Goal: Information Seeking & Learning: Learn about a topic

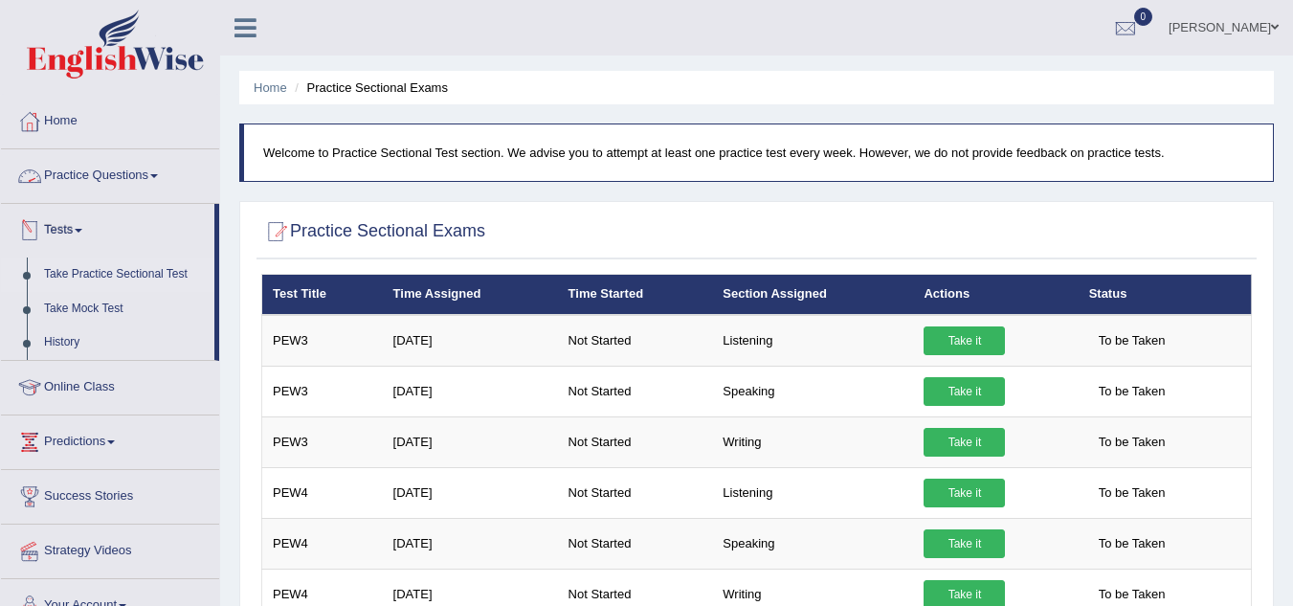
click at [127, 167] on link "Practice Questions" at bounding box center [110, 173] width 218 height 48
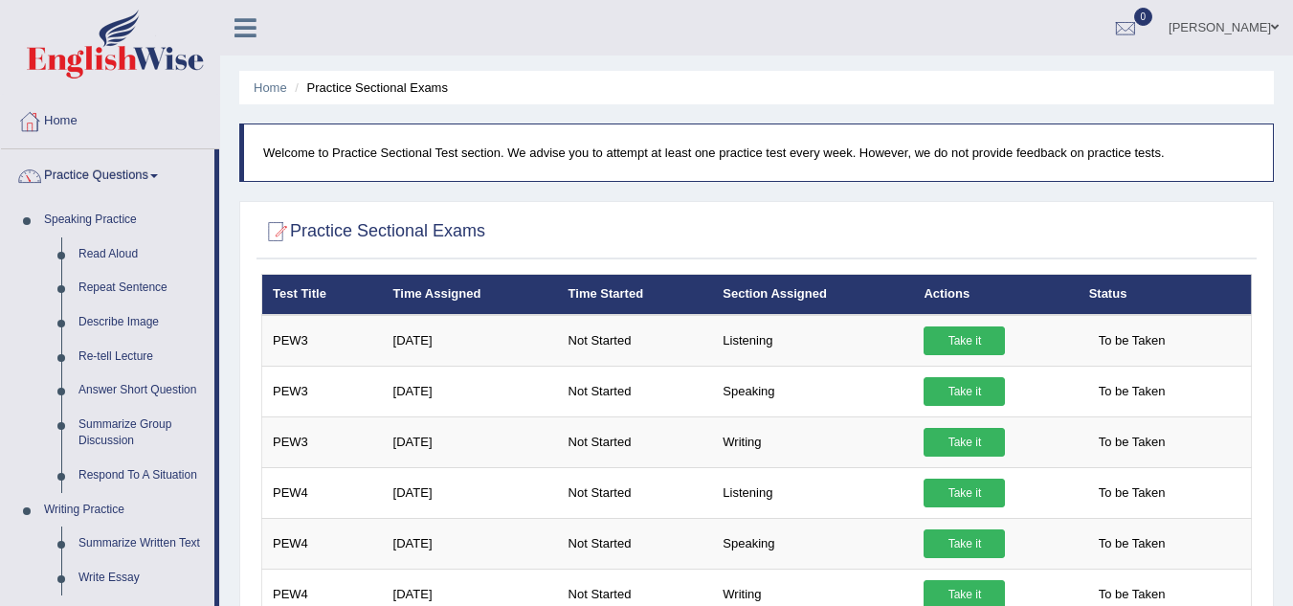
scroll to position [529, 0]
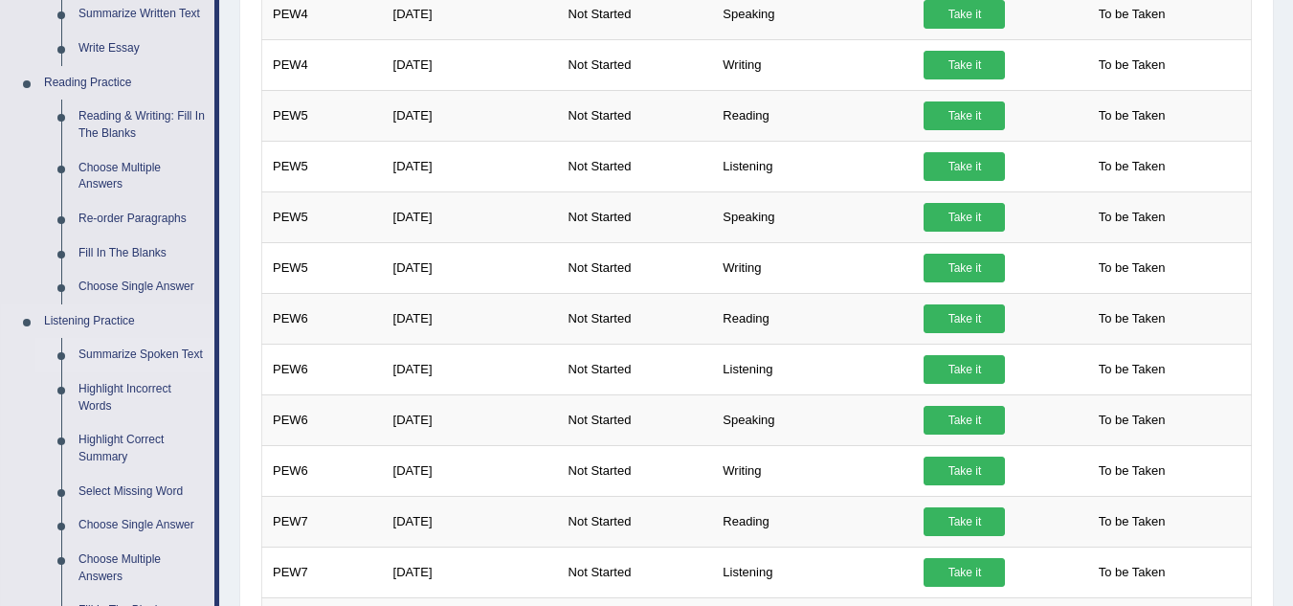
click at [179, 344] on link "Summarize Spoken Text" at bounding box center [142, 355] width 145 height 34
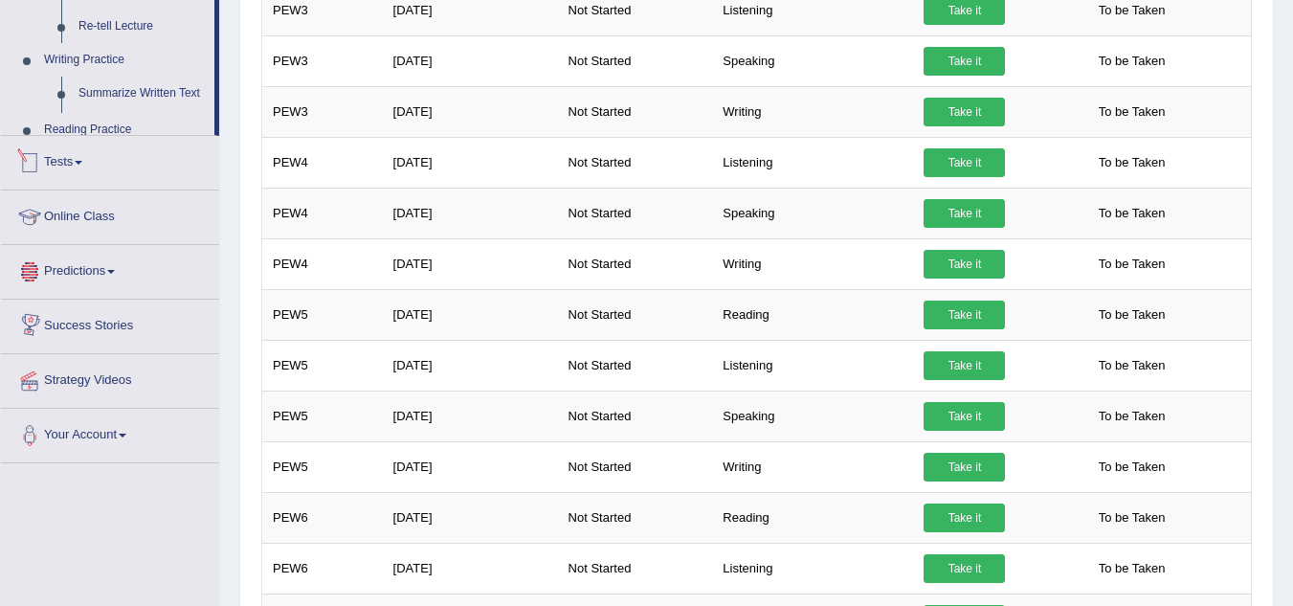
scroll to position [948, 0]
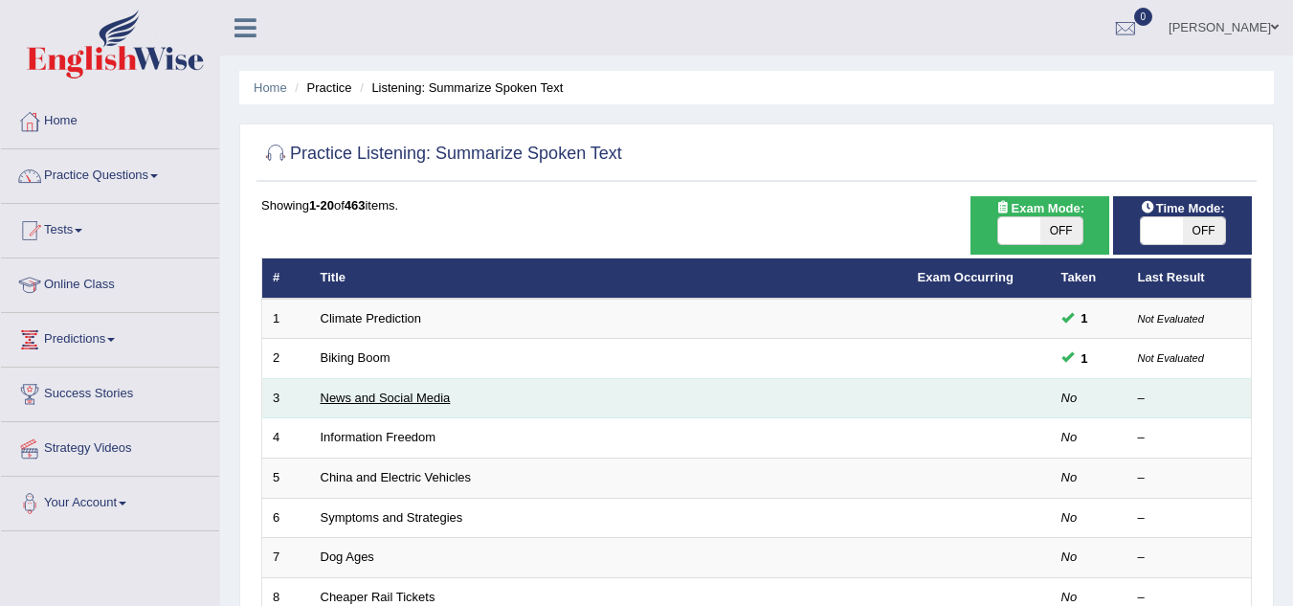
click at [421, 393] on link "News and Social Media" at bounding box center [386, 397] width 130 height 14
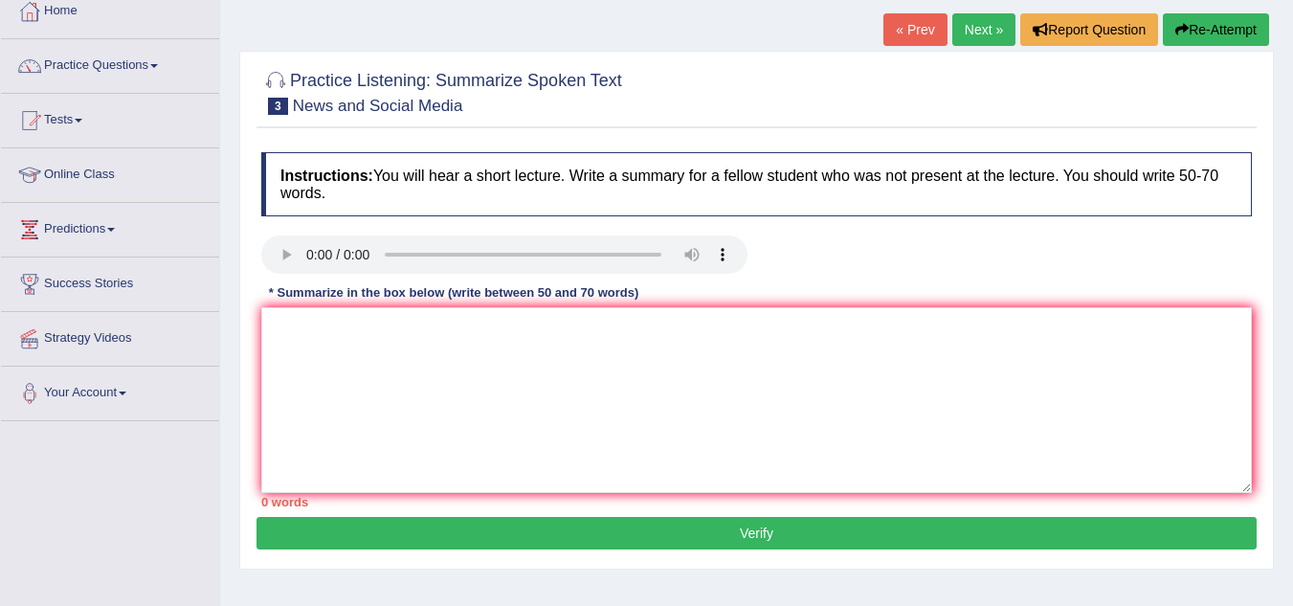
scroll to position [153, 0]
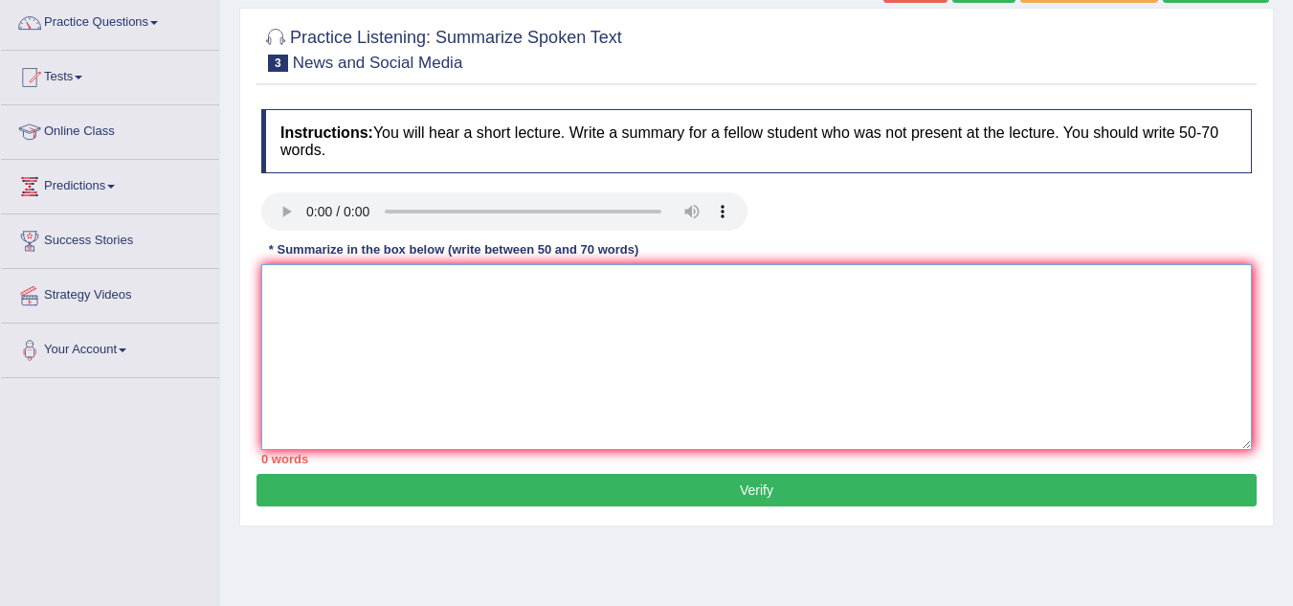
click at [288, 292] on textarea at bounding box center [756, 357] width 990 height 186
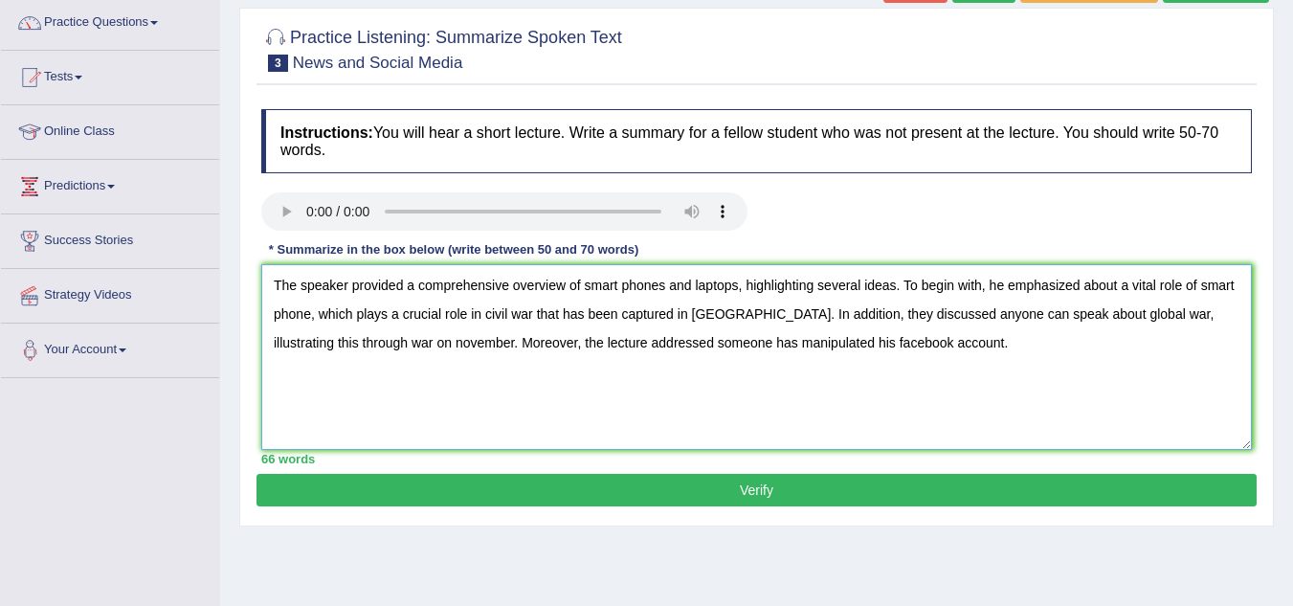
type textarea "The speaker provided a comprehensive overview of smart phones and laptops, high…"
click at [543, 488] on button "Verify" at bounding box center [756, 490] width 1000 height 33
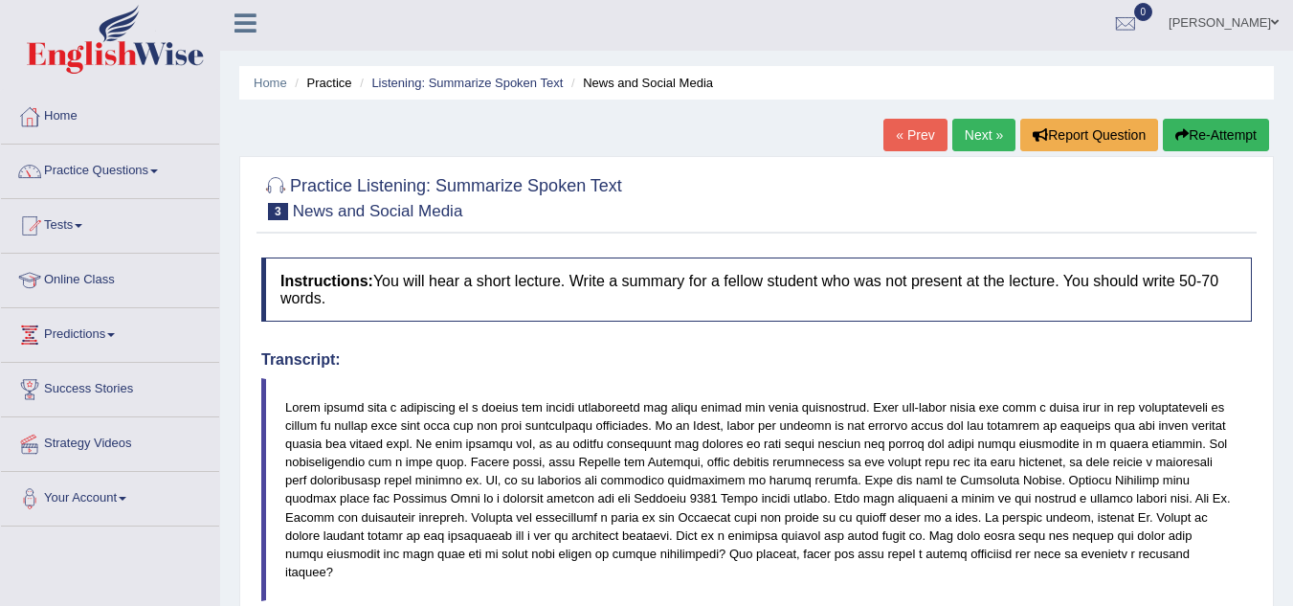
scroll to position [0, 0]
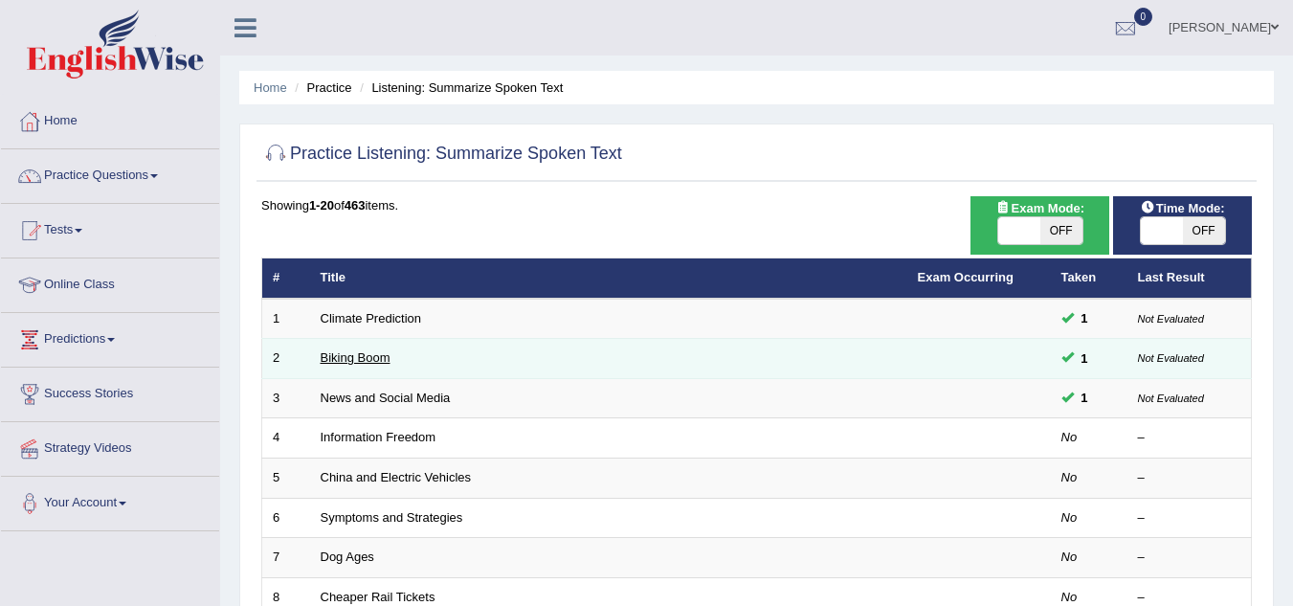
click at [385, 352] on link "Biking Boom" at bounding box center [356, 357] width 70 height 14
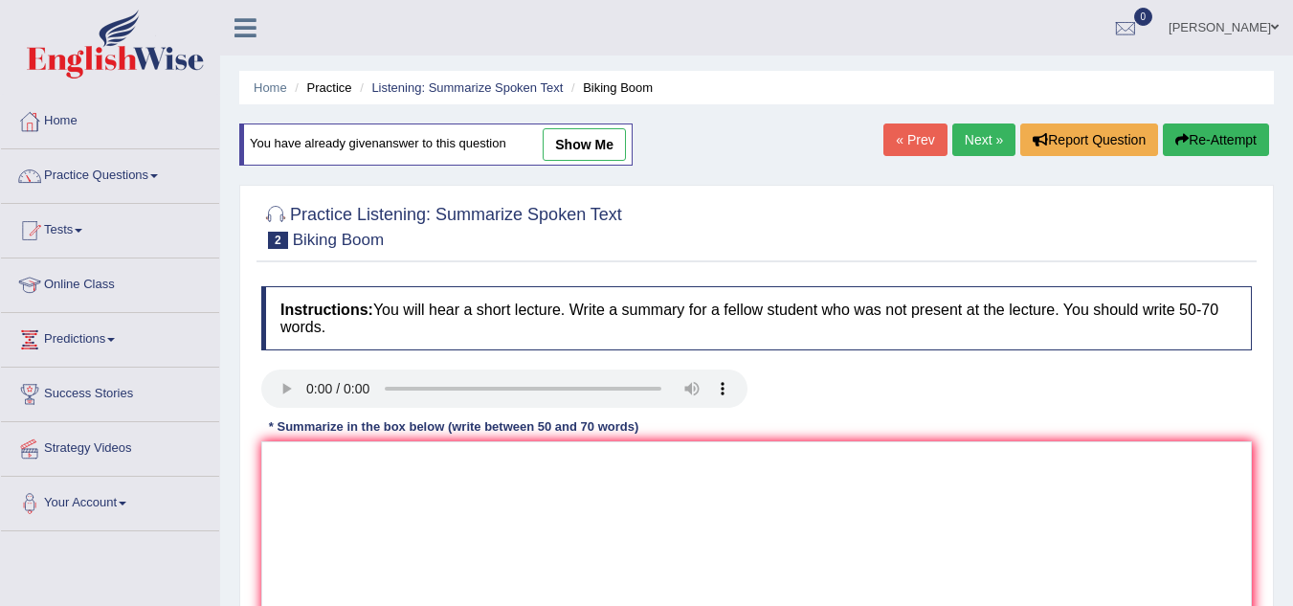
click at [601, 137] on link "show me" at bounding box center [584, 144] width 83 height 33
type textarea "The speaker provided a comprehensive overview of cycling in the United-states, …"
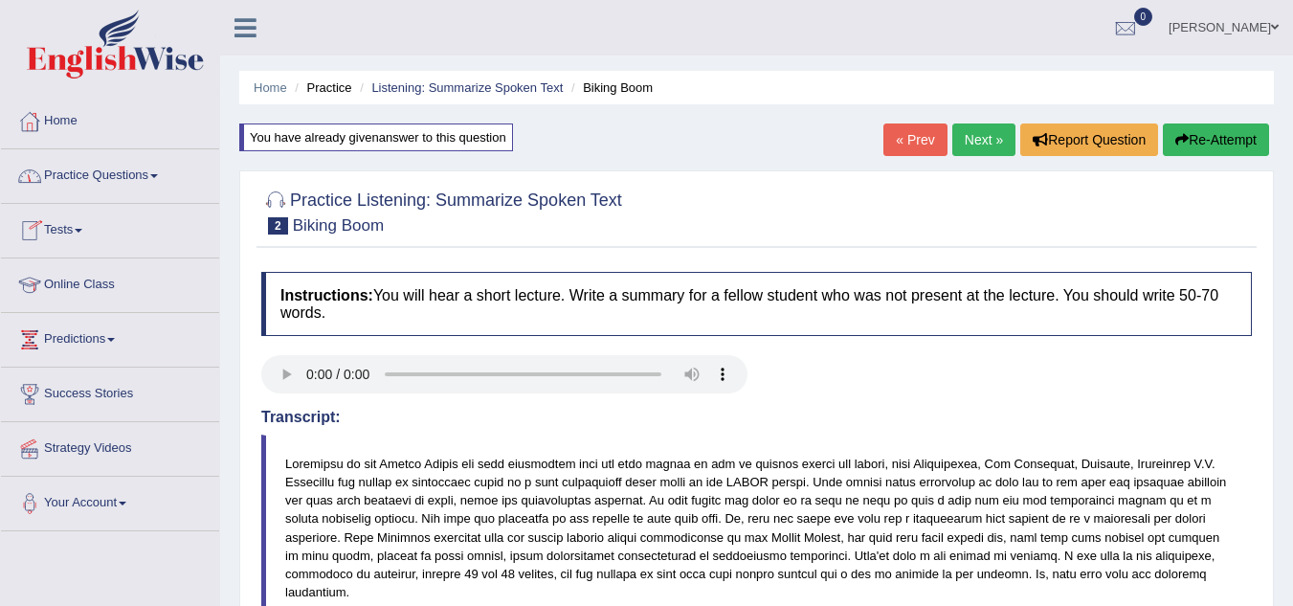
click at [108, 179] on link "Practice Questions" at bounding box center [110, 173] width 218 height 48
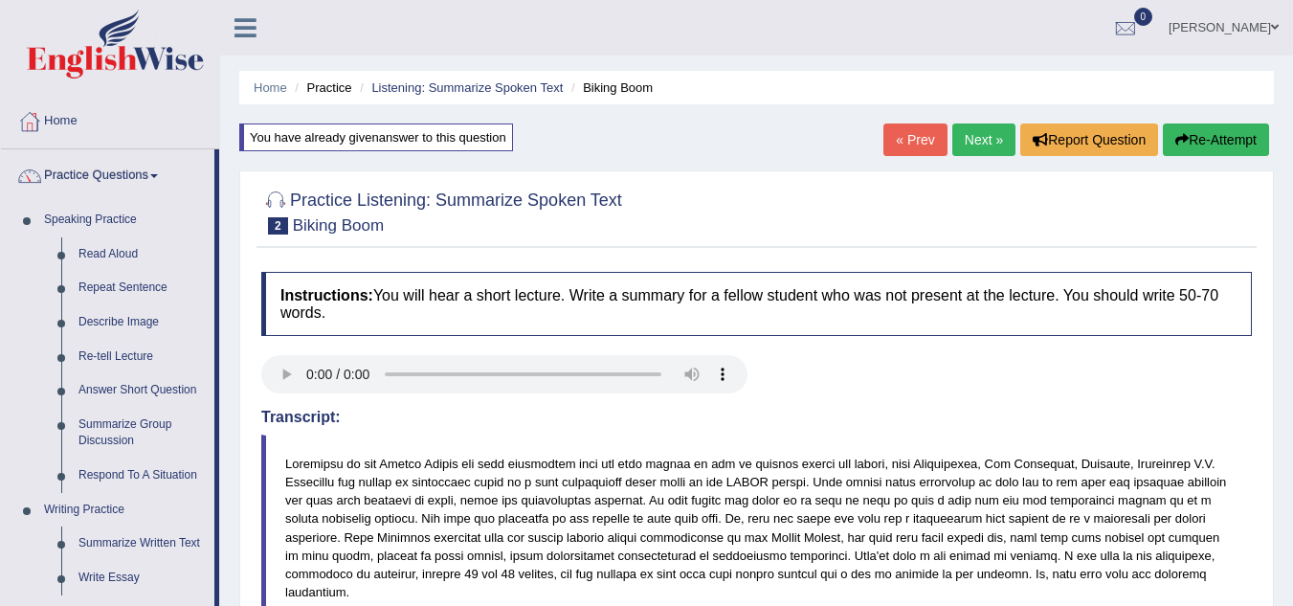
scroll to position [529, 0]
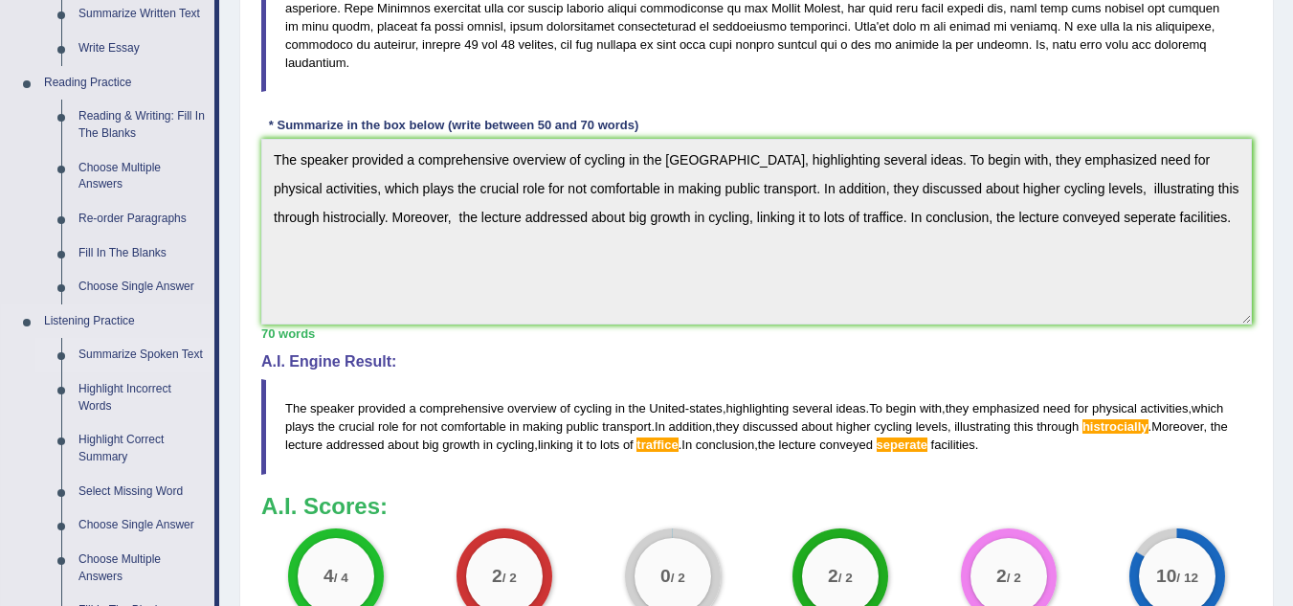
click at [145, 351] on link "Summarize Spoken Text" at bounding box center [142, 355] width 145 height 34
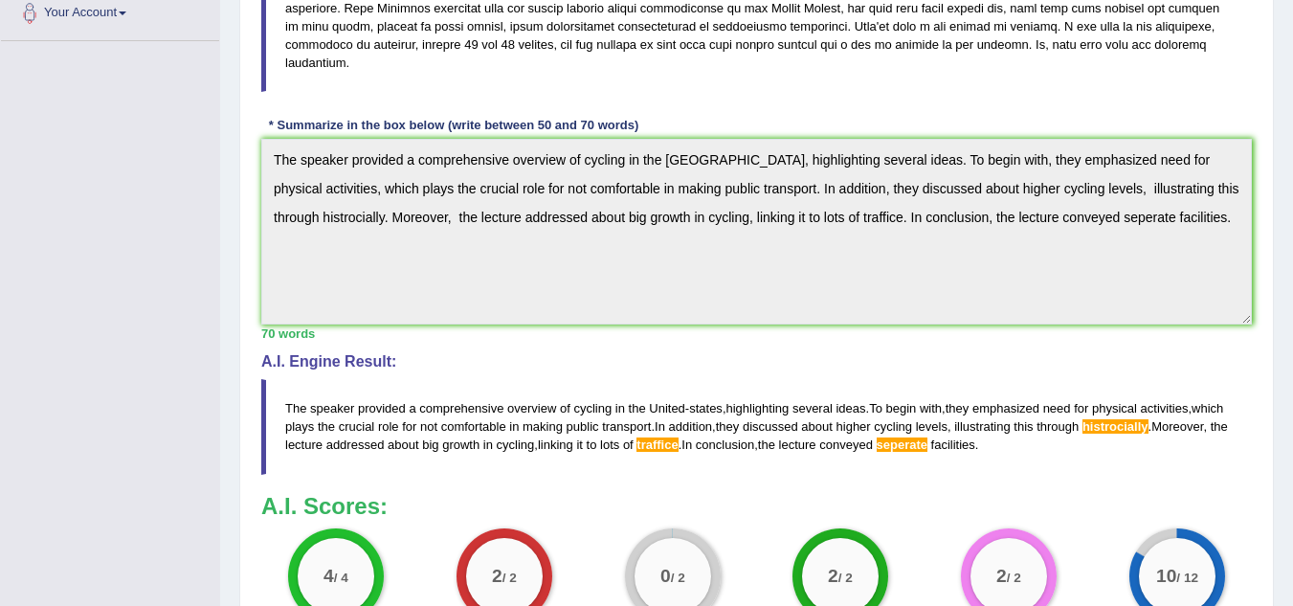
scroll to position [250, 0]
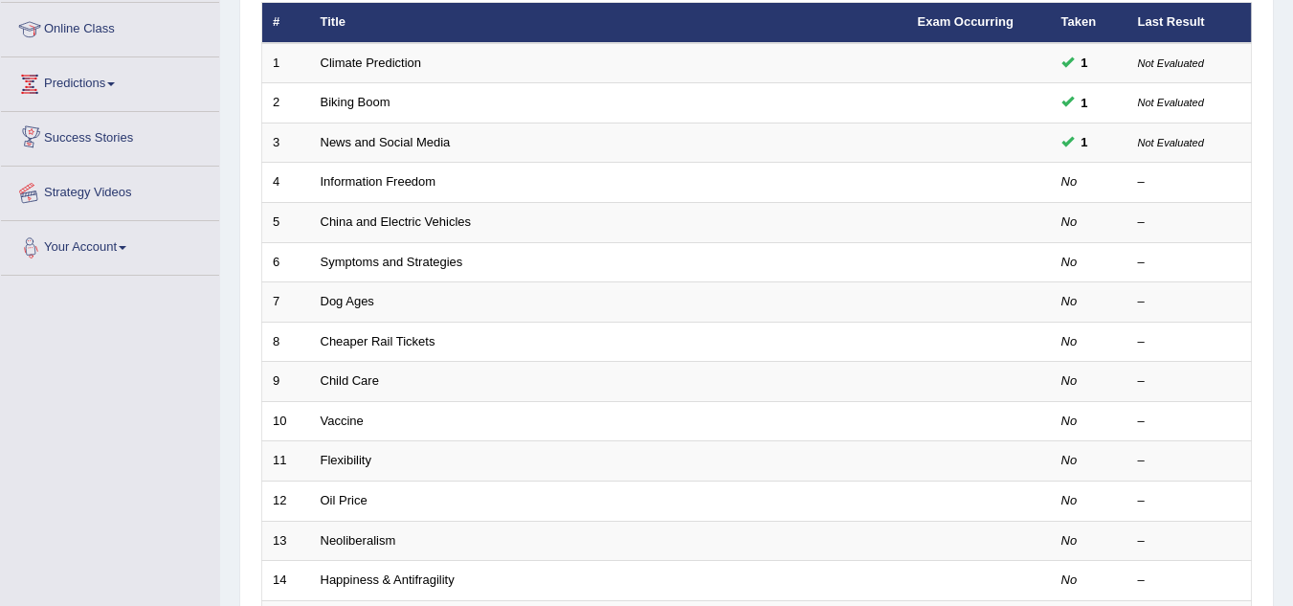
scroll to position [268, 0]
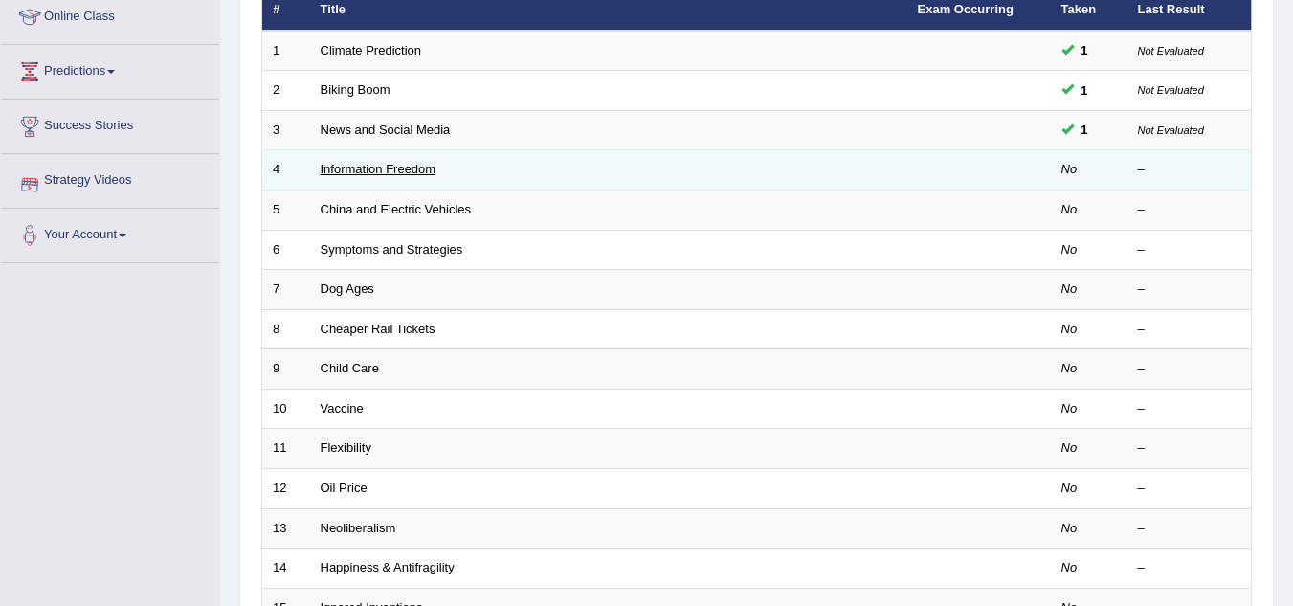
click at [418, 168] on link "Information Freedom" at bounding box center [379, 169] width 116 height 14
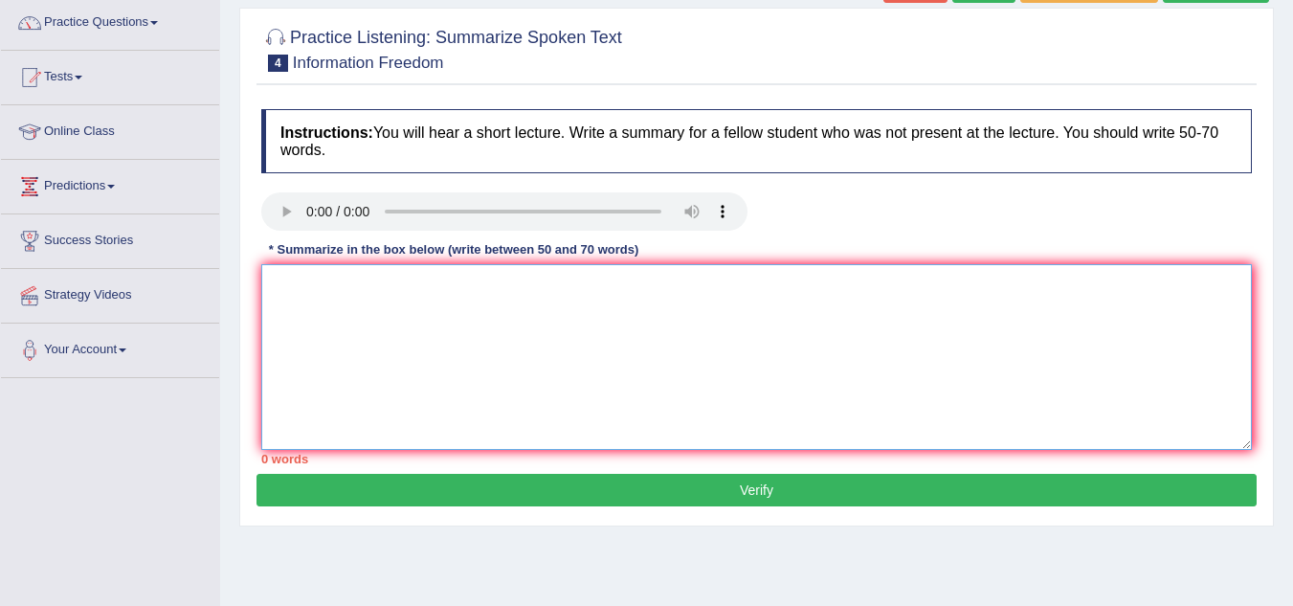
click at [279, 300] on textarea at bounding box center [756, 357] width 990 height 186
click at [291, 283] on textarea "THe Speaker" at bounding box center [756, 357] width 990 height 186
click at [367, 282] on textarea "The Speaker" at bounding box center [756, 357] width 990 height 186
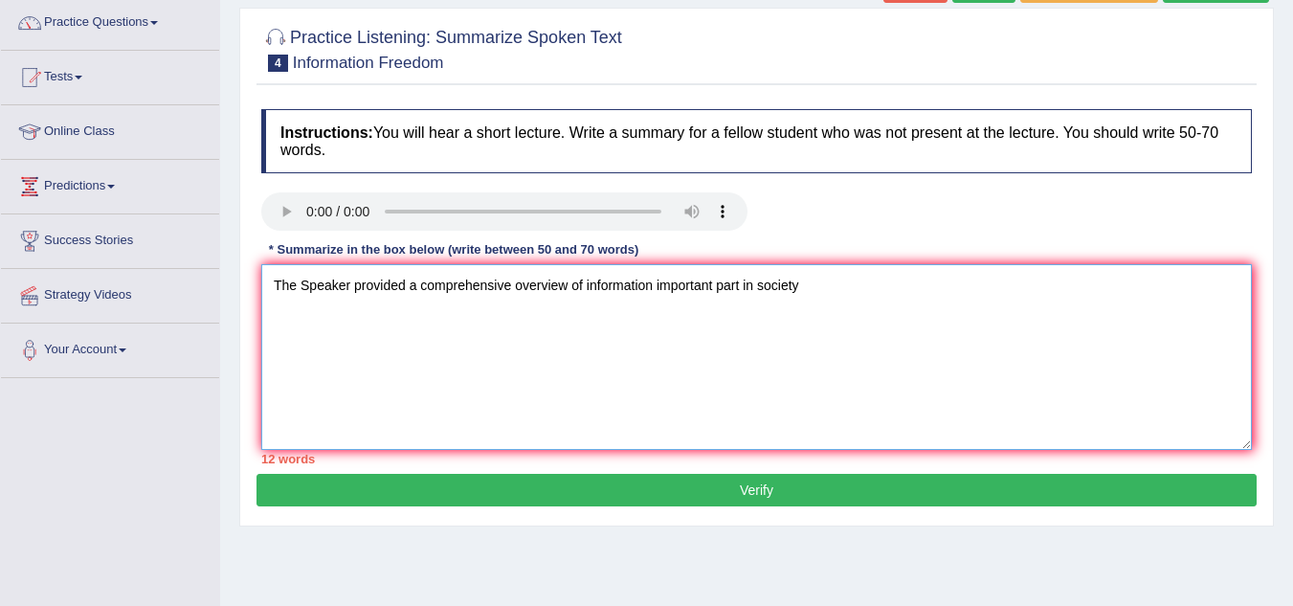
click at [654, 284] on textarea "The Speaker provided a comprehensive overview of information important part in …" at bounding box center [756, 357] width 990 height 186
click at [847, 282] on textarea "The Speaker provided a comprehensive overview of information as an important pa…" at bounding box center [756, 357] width 990 height 186
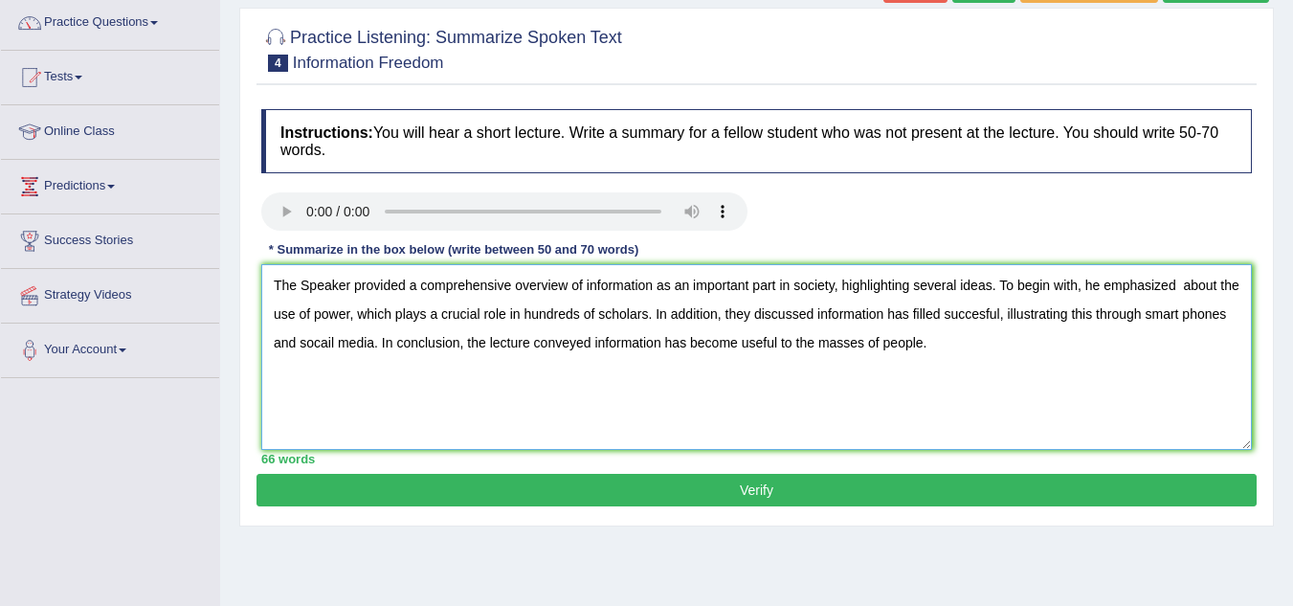
type textarea "The Speaker provided a comprehensive overview of information as an important pa…"
click at [799, 491] on button "Verify" at bounding box center [756, 490] width 1000 height 33
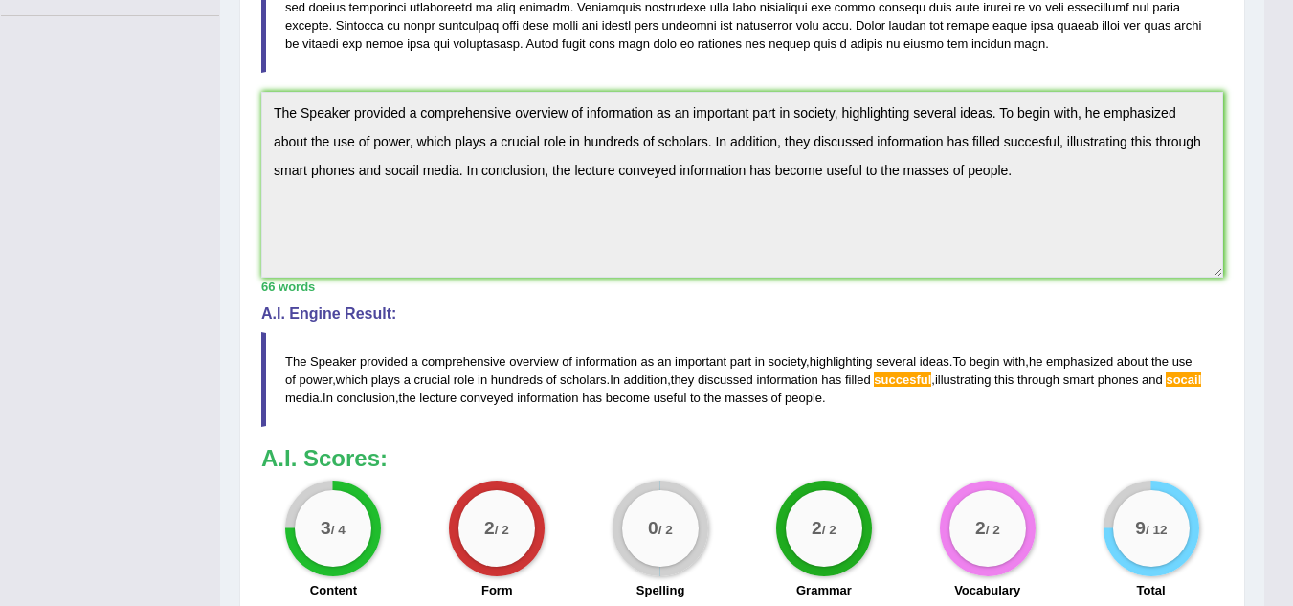
scroll to position [459, 0]
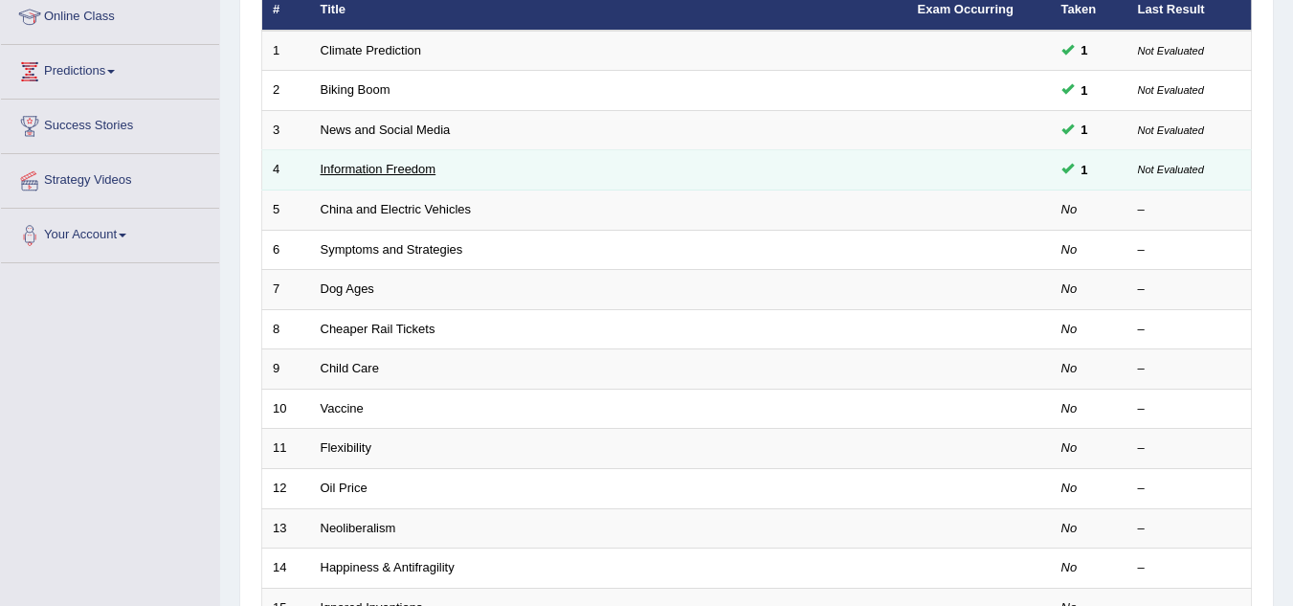
click at [413, 174] on link "Information Freedom" at bounding box center [379, 169] width 116 height 14
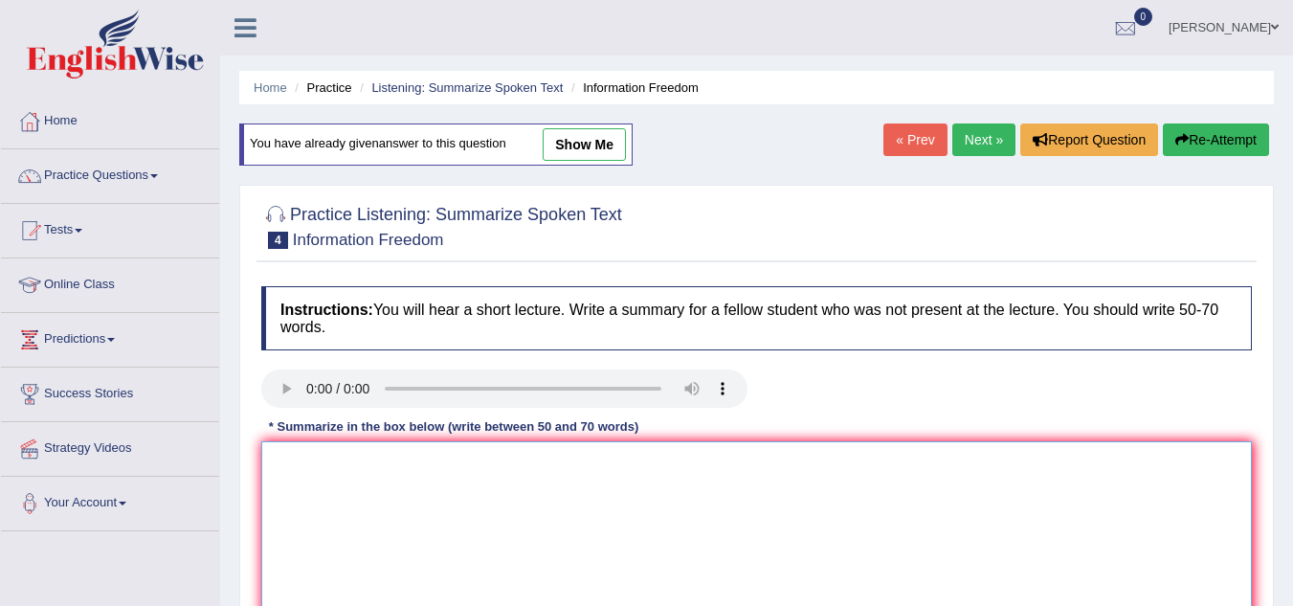
click at [363, 474] on textarea at bounding box center [756, 534] width 990 height 186
paste textarea "The Speaker provided a comprehensive overview of information as an important pa…"
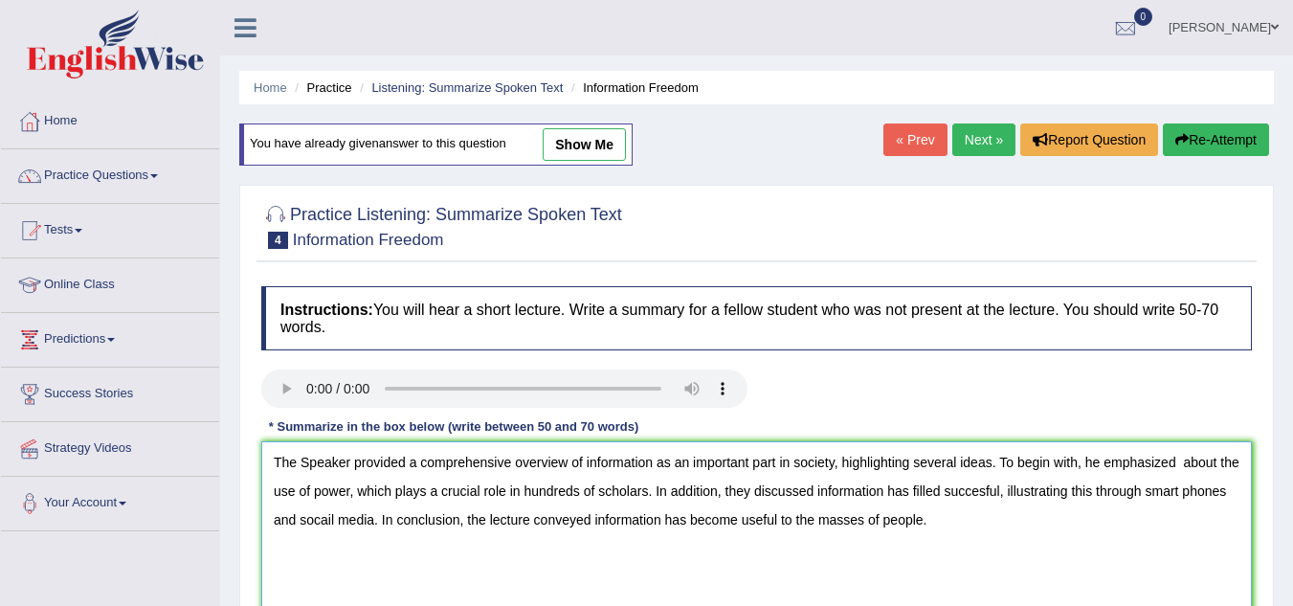
click at [326, 523] on textarea "The Speaker provided a comprehensive overview of information as an important pa…" at bounding box center [756, 534] width 990 height 186
click at [328, 521] on textarea "The Speaker provided a comprehensive overview of information as an important pa…" at bounding box center [756, 534] width 990 height 186
click at [983, 488] on textarea "The Speaker provided a comprehensive overview of information as an important pa…" at bounding box center [756, 534] width 990 height 186
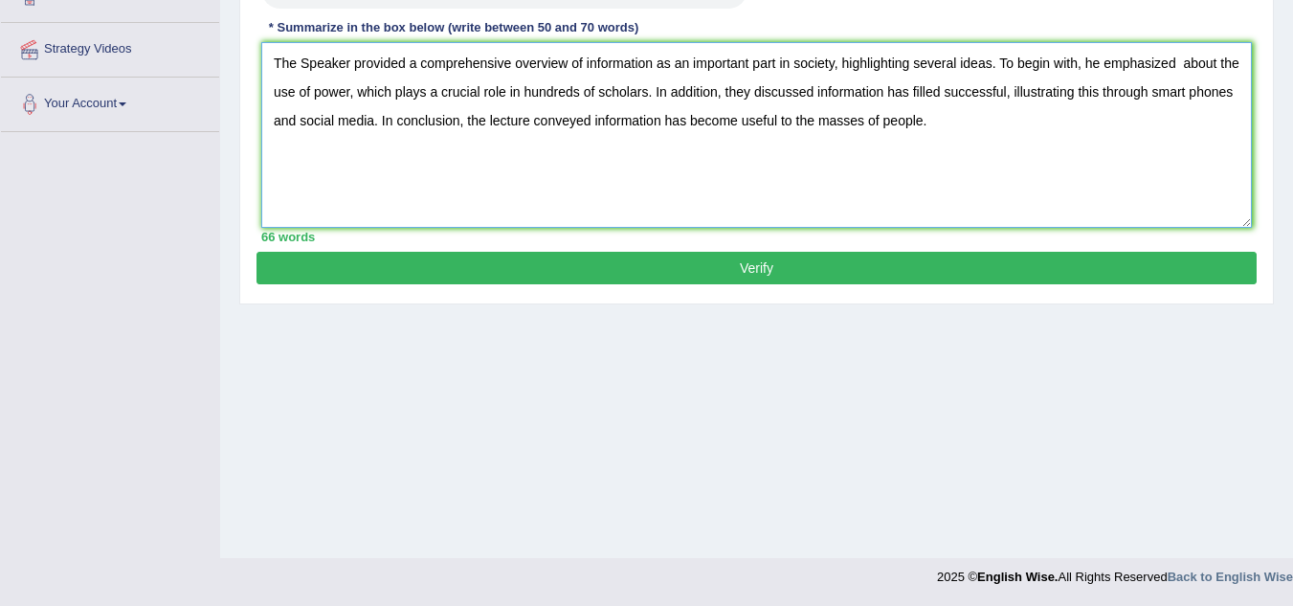
type textarea "The Speaker provided a comprehensive overview of information as an important pa…"
click at [923, 267] on button "Verify" at bounding box center [756, 268] width 1000 height 33
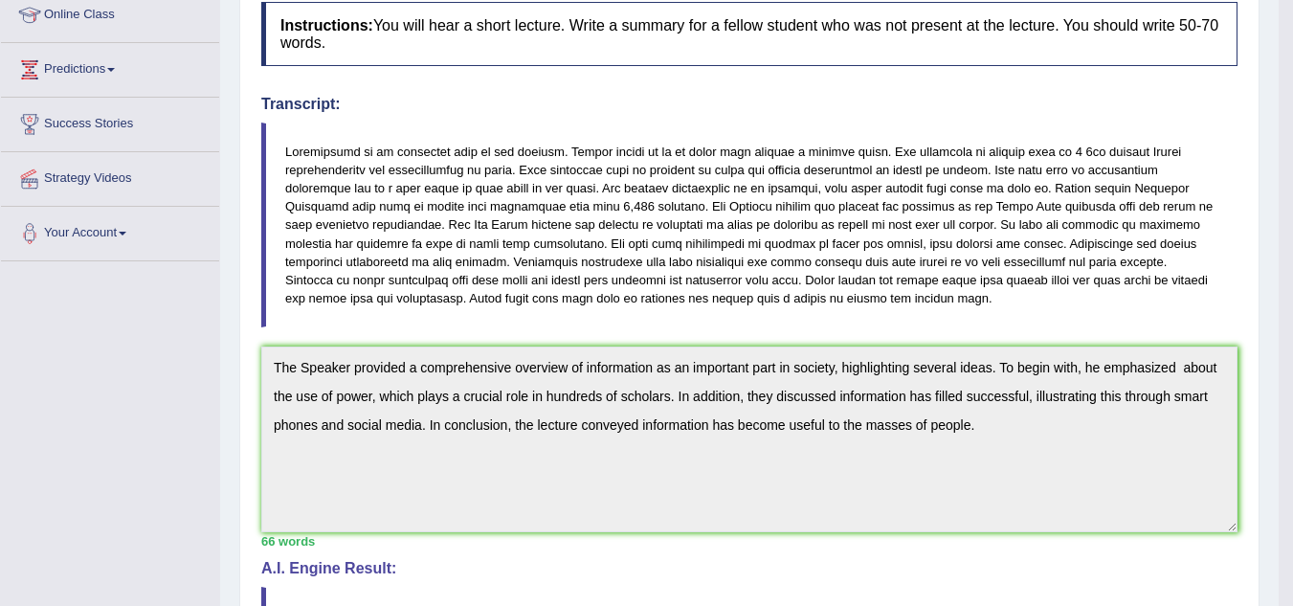
scroll to position [249, 0]
